Goal: Transaction & Acquisition: Purchase product/service

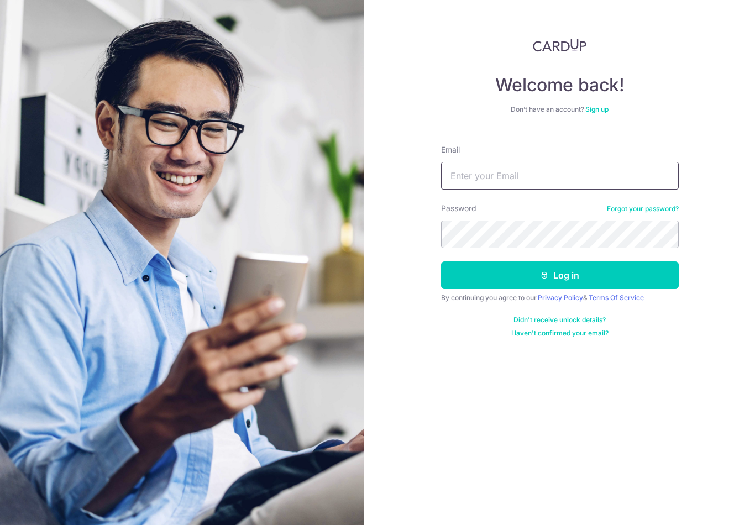
click at [636, 184] on input "Email" at bounding box center [560, 176] width 238 height 28
type input "Victor.tan@hotmail.com"
click at [559, 275] on button "Log in" at bounding box center [560, 275] width 238 height 28
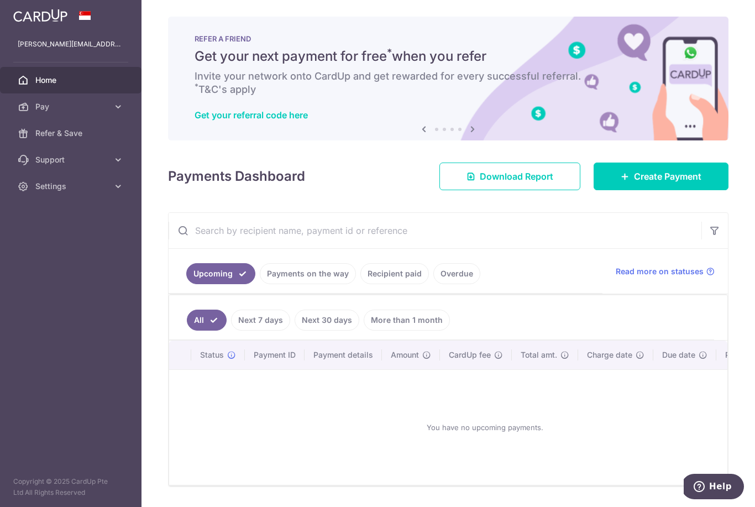
scroll to position [7, 0]
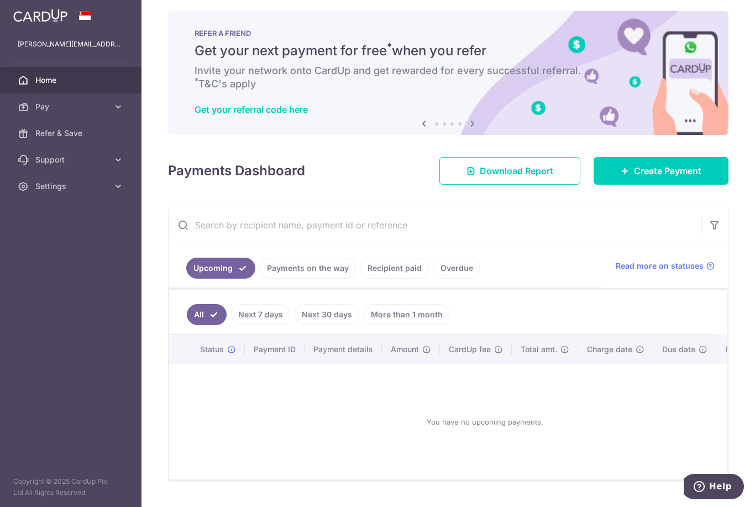
click at [360, 279] on link "Recipient paid" at bounding box center [394, 268] width 69 height 21
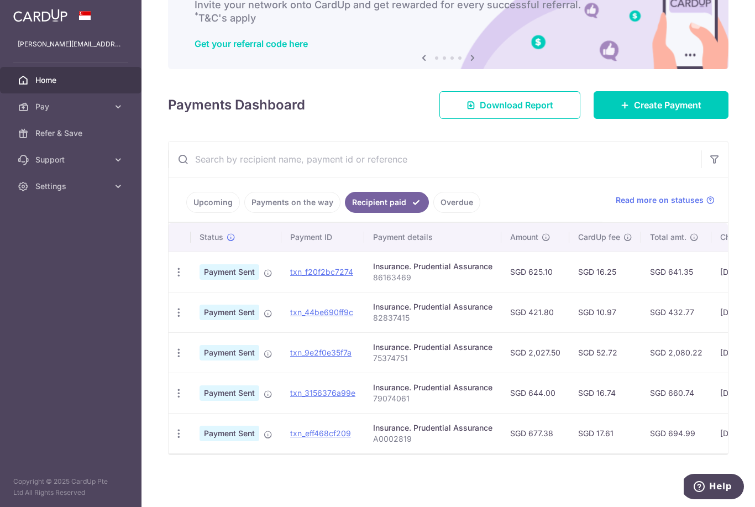
scroll to position [82, 0]
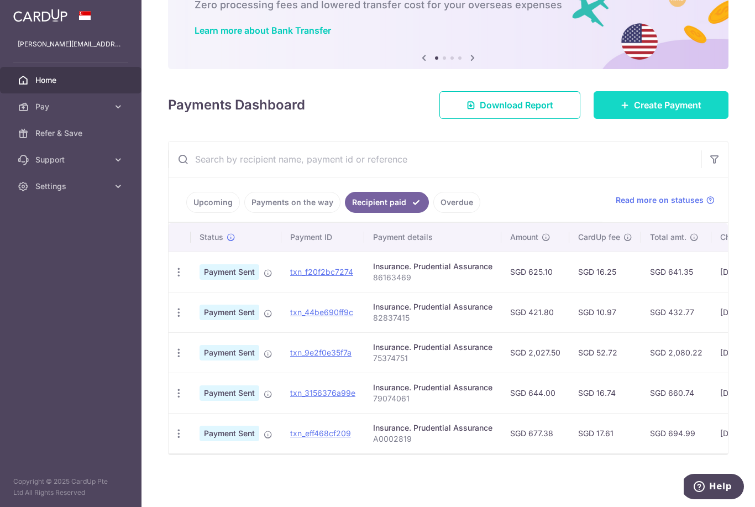
click at [684, 112] on span "Create Payment" at bounding box center [667, 104] width 67 height 13
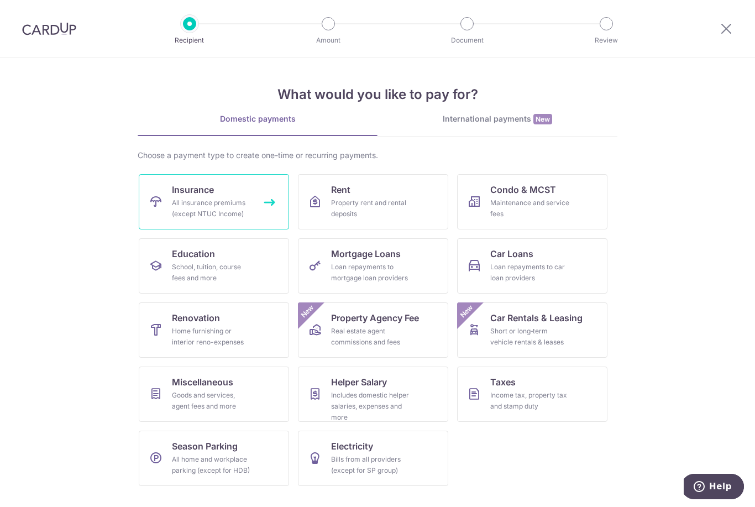
click at [256, 210] on link "Insurance All insurance premiums (except NTUC Income)" at bounding box center [214, 201] width 150 height 55
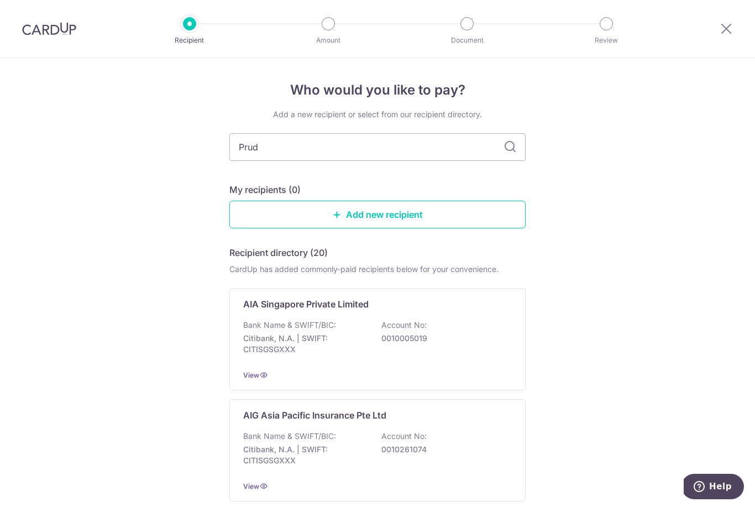
type input "Prude"
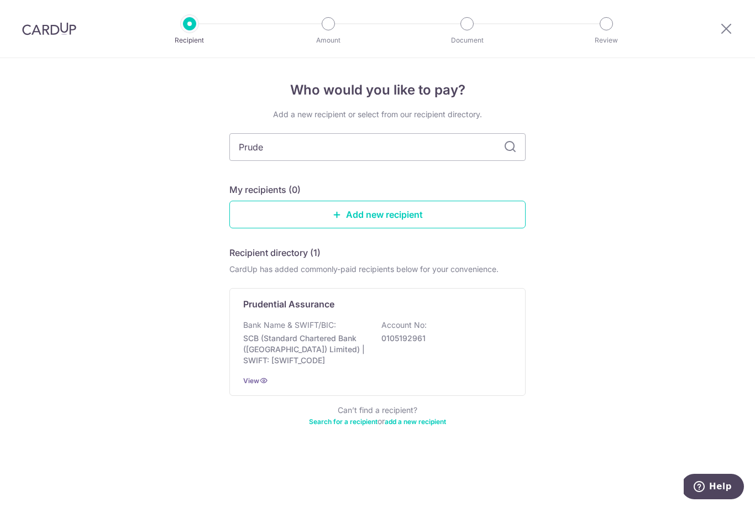
type input "Pruden"
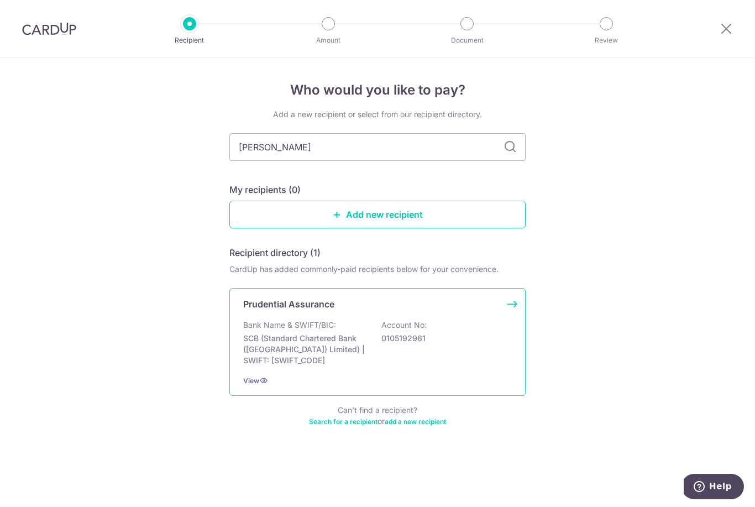
click at [494, 341] on div "Bank Name & SWIFT/BIC: SCB (Standard Chartered Bank (Singapore) Limited) | SWIF…" at bounding box center [377, 342] width 269 height 46
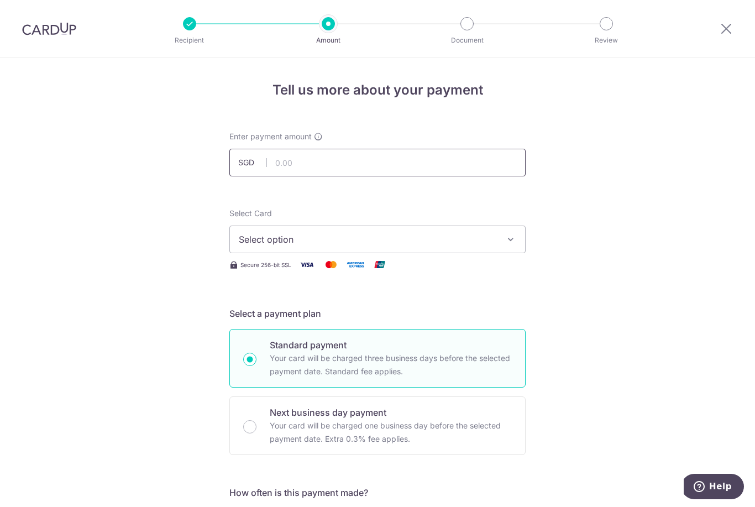
click at [419, 165] on input "text" at bounding box center [377, 163] width 296 height 28
type input "644.00"
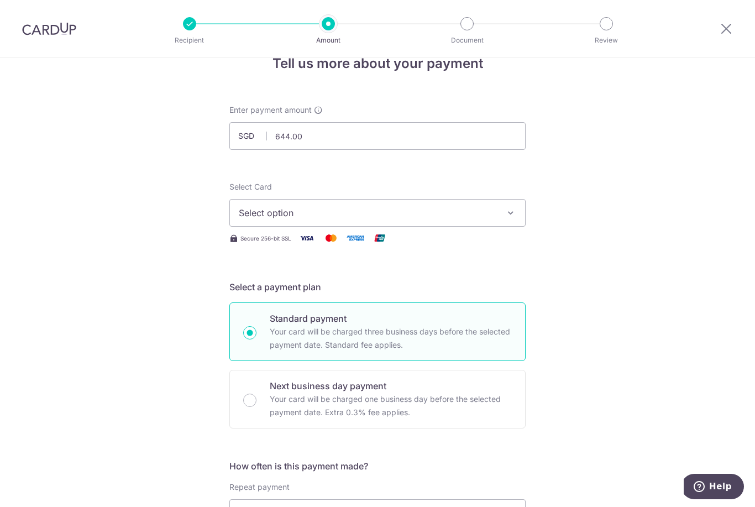
click at [505, 206] on button "Select option" at bounding box center [377, 213] width 296 height 28
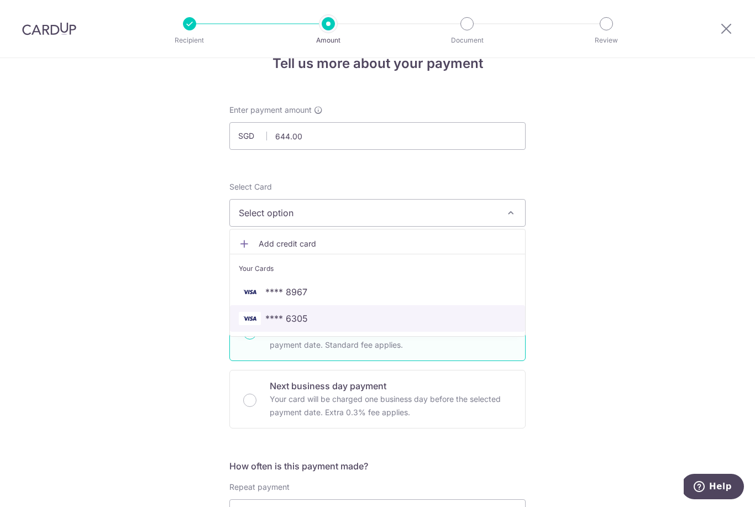
click at [436, 325] on span "**** 6305" at bounding box center [377, 318] width 277 height 13
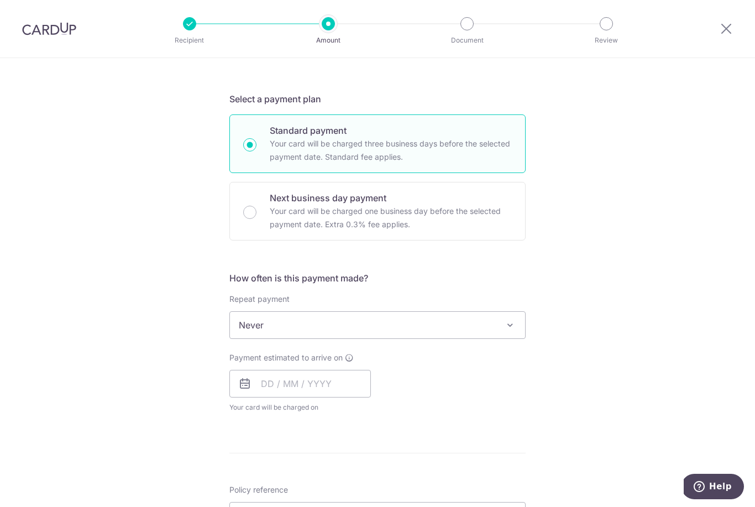
scroll to position [224, 0]
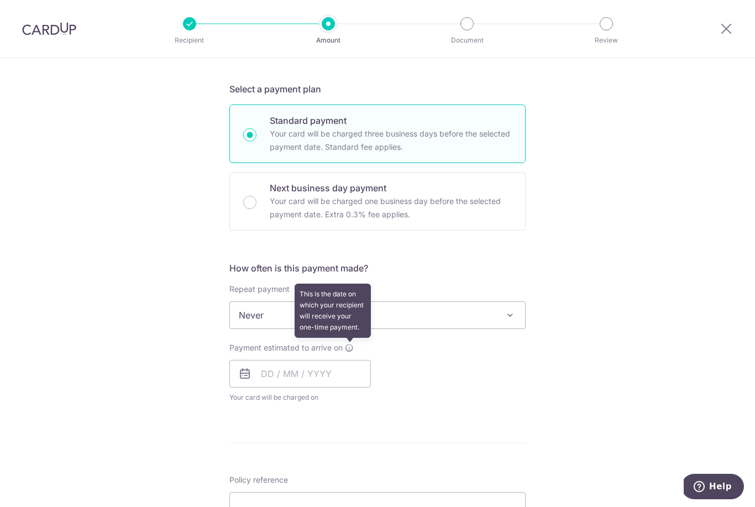
click at [353, 352] on span at bounding box center [349, 347] width 9 height 9
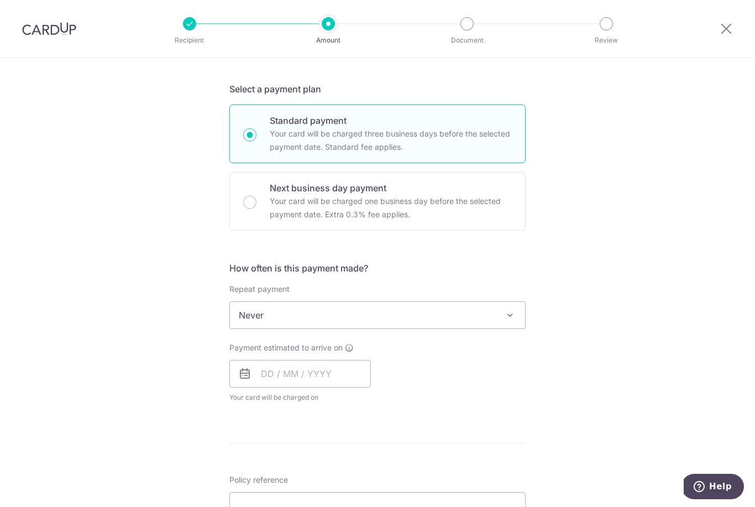
click at [402, 366] on div "Payment estimated to arrive on This is the date on which your recipient will re…" at bounding box center [377, 372] width 309 height 61
click at [266, 378] on input "text" at bounding box center [299, 374] width 141 height 28
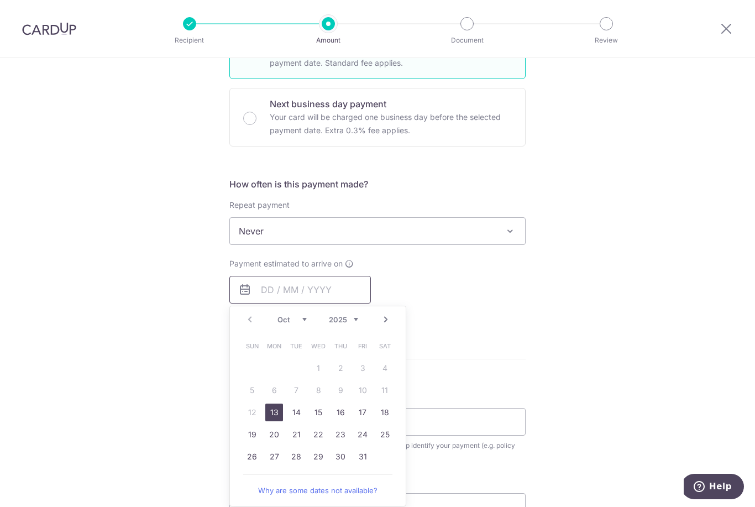
scroll to position [309, 0]
click at [551, 308] on div "Tell us more about your payment Enter payment amount SGD 644.00 644.00 Select C…" at bounding box center [377, 249] width 755 height 1000
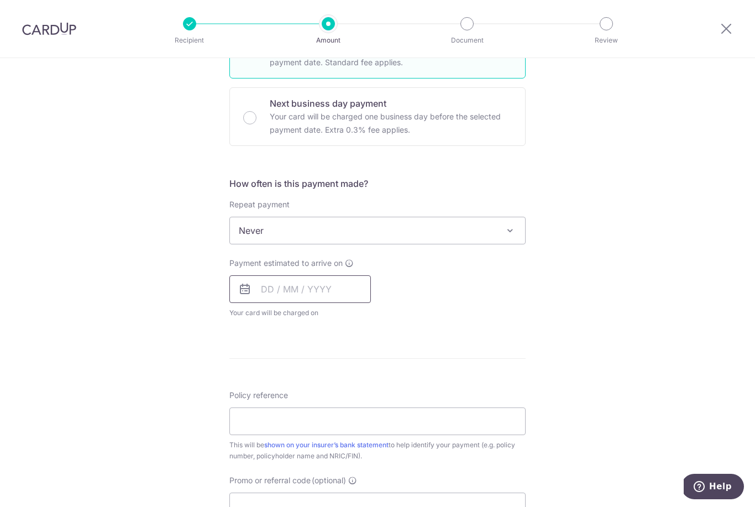
click at [238, 291] on input "text" at bounding box center [299, 289] width 141 height 28
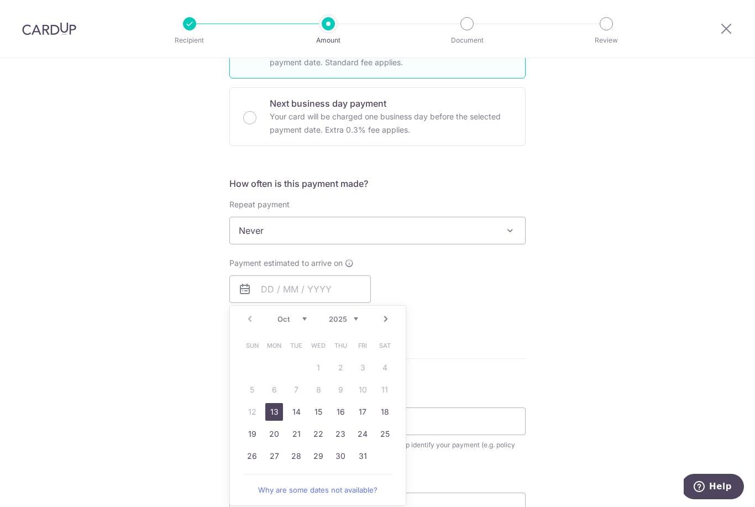
click at [276, 418] on link "13" at bounding box center [274, 412] width 18 height 18
type input "[DATE]"
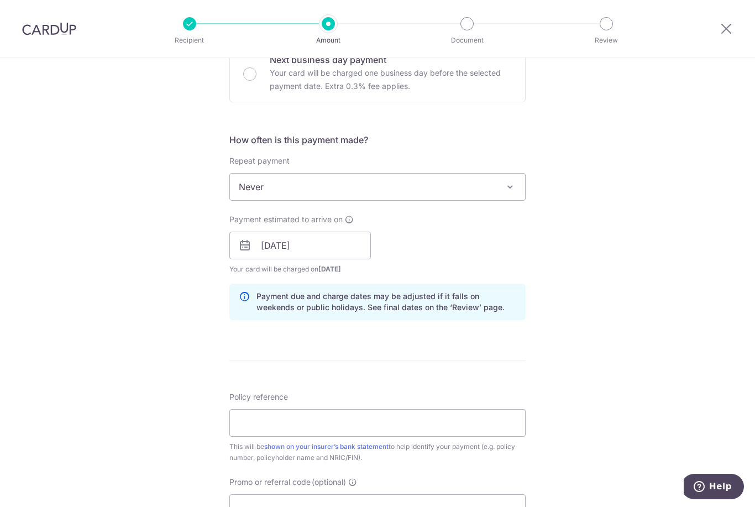
scroll to position [348, 0]
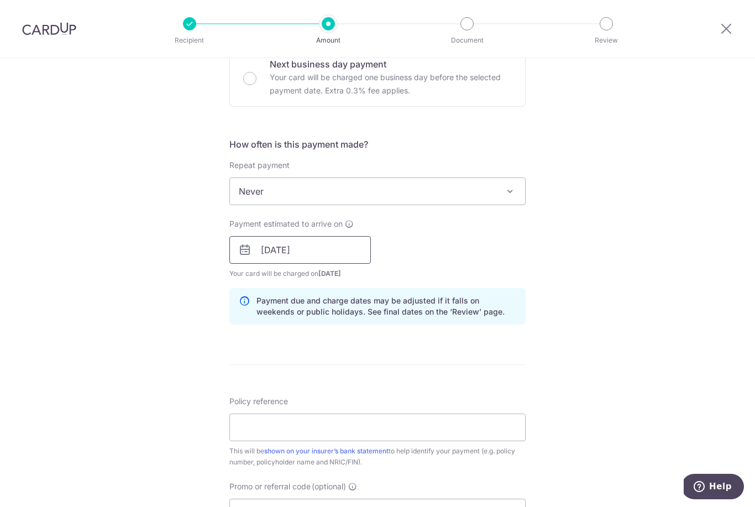
click at [249, 264] on input "[DATE]" at bounding box center [299, 250] width 141 height 28
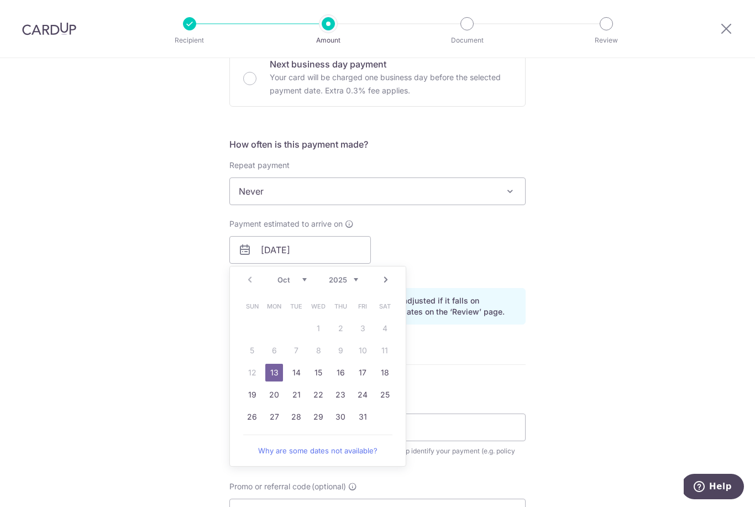
click at [299, 360] on table "Sun Mon Tue Wed Thu Fri Sat 1 2 3 4 5 6 7 8 9 10 11 12 13 14 15 16 17 18 19 20 …" at bounding box center [318, 361] width 155 height 133
click at [344, 363] on table "Sun Mon Tue Wed Thu Fri Sat 1 2 3 4 5 6 7 8 9 10 11 12 13 14 15 16 17 18 19 20 …" at bounding box center [318, 361] width 155 height 133
click at [380, 359] on table "Sun Mon Tue Wed Thu Fri Sat 1 2 3 4 5 6 7 8 9 10 11 12 13 14 15 16 17 18 19 20 …" at bounding box center [318, 361] width 155 height 133
click at [389, 360] on table "Sun Mon Tue Wed Thu Fri Sat 1 2 3 4 5 6 7 8 9 10 11 12 13 14 15 16 17 18 19 20 …" at bounding box center [318, 361] width 155 height 133
click at [272, 381] on link "13" at bounding box center [274, 373] width 18 height 18
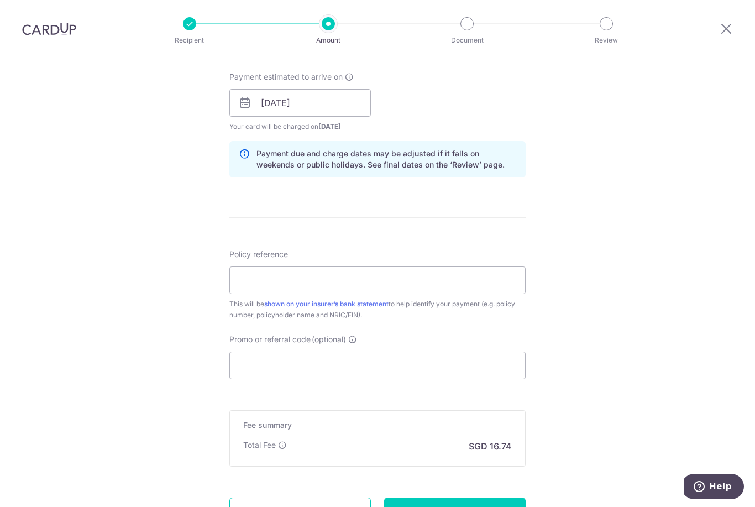
scroll to position [499, 0]
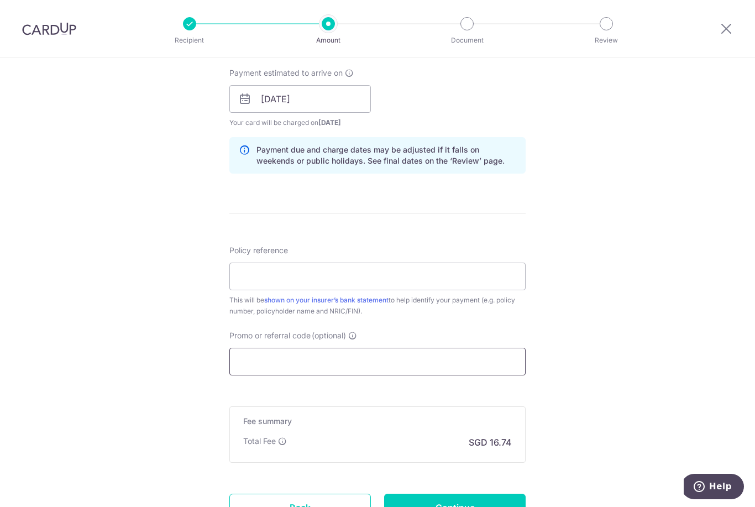
click at [376, 356] on input "Promo or referral code (optional)" at bounding box center [377, 362] width 296 height 28
click at [429, 286] on input "Policy reference" at bounding box center [377, 277] width 296 height 28
type input "79074061"
click at [663, 224] on div "Tell us more about your payment Enter payment amount SGD 644.00 644.00 Select C…" at bounding box center [377, 81] width 755 height 1045
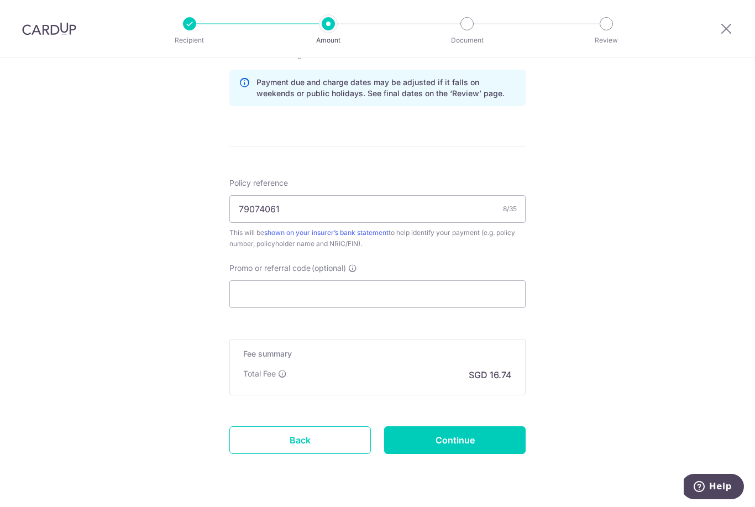
scroll to position [565, 0]
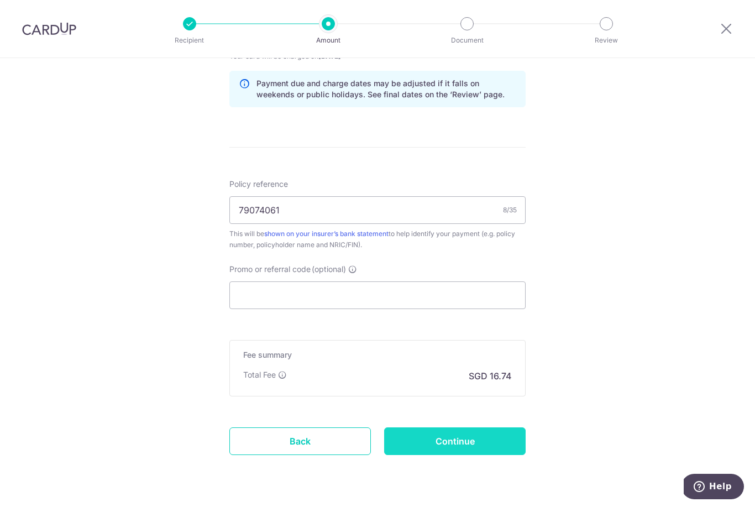
click at [473, 442] on input "Continue" at bounding box center [454, 441] width 141 height 28
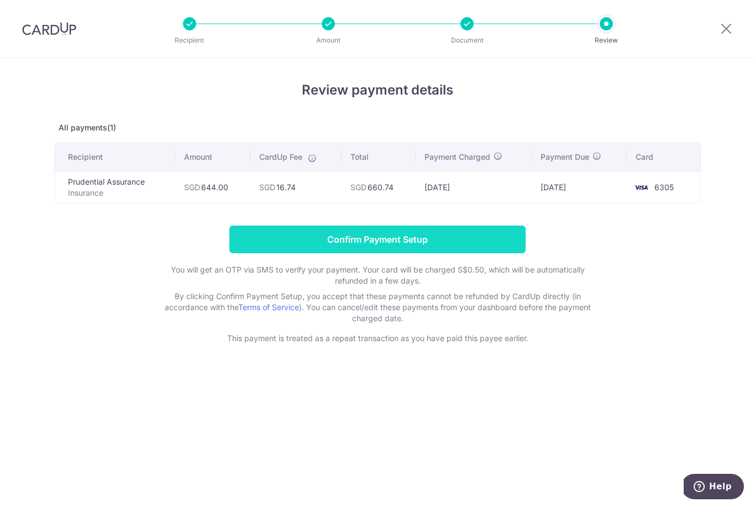
click at [494, 245] on input "Confirm Payment Setup" at bounding box center [377, 239] width 296 height 28
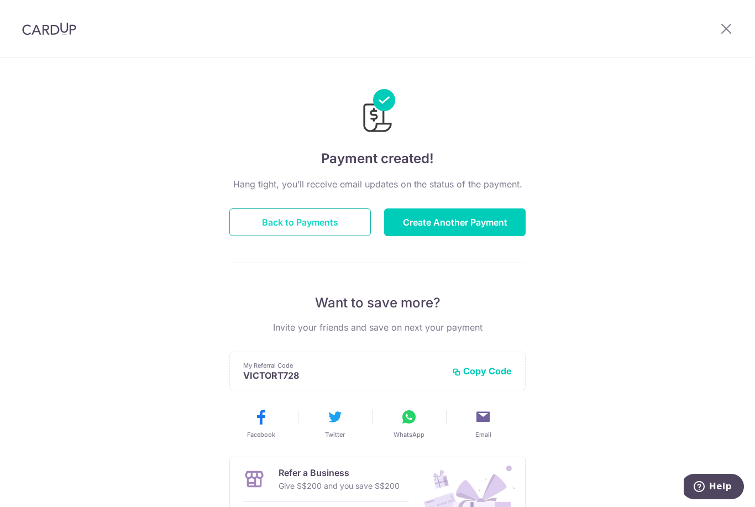
click at [355, 235] on button "Back to Payments" at bounding box center [299, 222] width 141 height 28
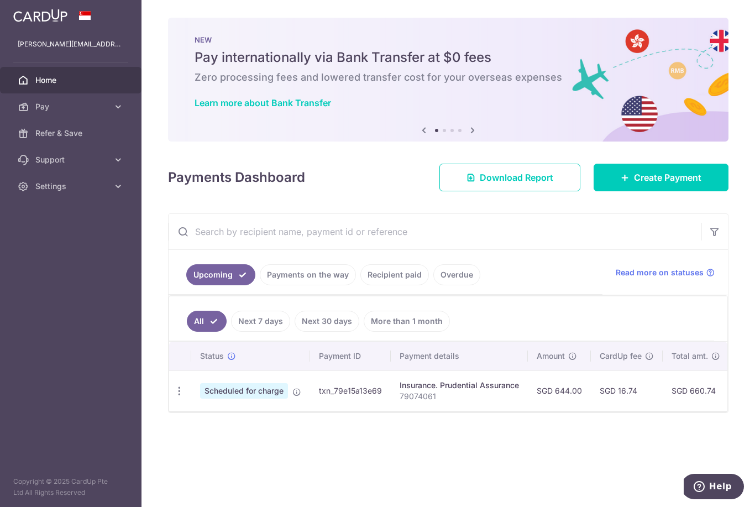
click at [360, 285] on link "Recipient paid" at bounding box center [394, 274] width 69 height 21
